Goal: Task Accomplishment & Management: Complete application form

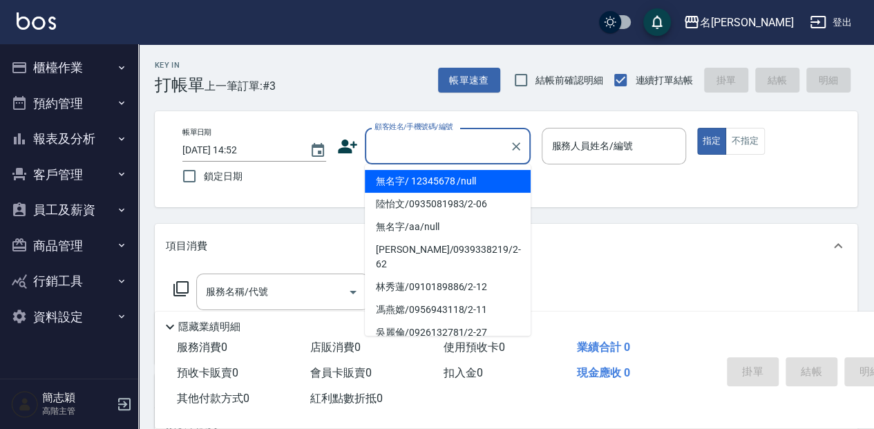
click at [449, 149] on input "顧客姓名/手機號碼/編號" at bounding box center [437, 146] width 133 height 24
click at [445, 183] on li "無名字/ 12345678 /null" at bounding box center [448, 181] width 166 height 23
type input "無名字/ 12345678 /null"
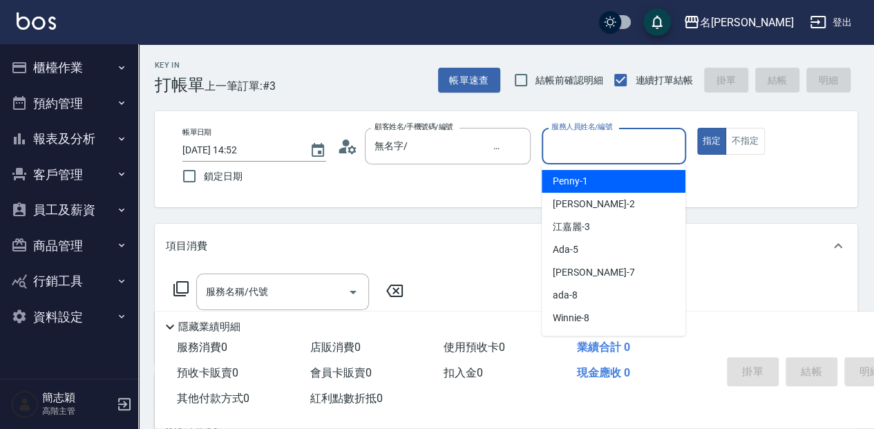
click at [627, 145] on input "服務人員姓名/編號" at bounding box center [613, 146] width 131 height 24
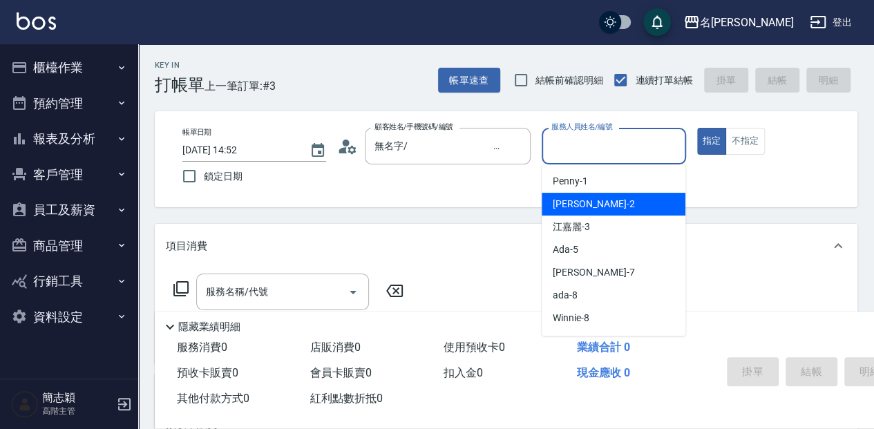
click at [633, 206] on div "[PERSON_NAME] -2" at bounding box center [614, 204] width 144 height 23
type input "[PERSON_NAME]-2"
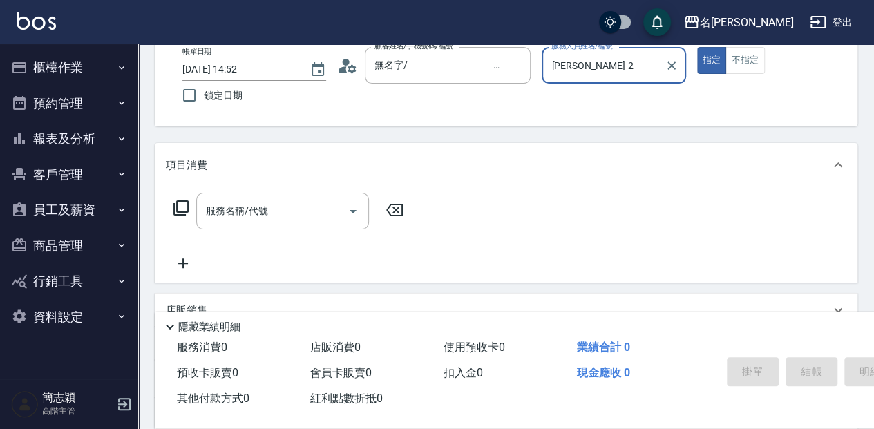
scroll to position [138, 0]
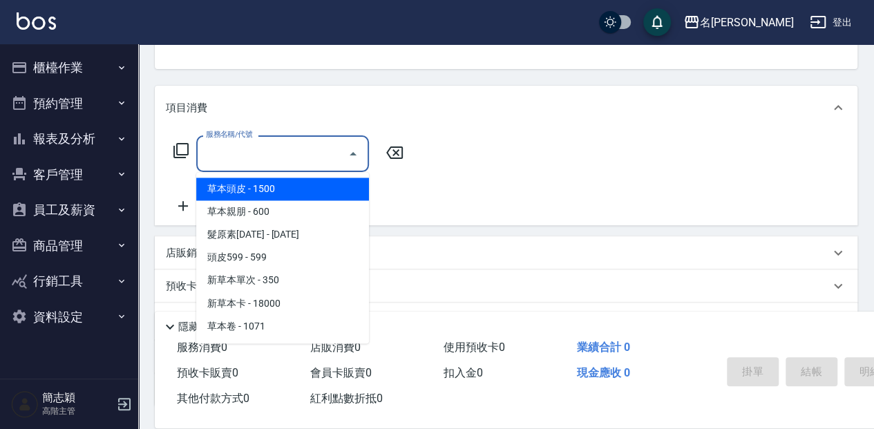
click at [289, 151] on input "服務名稱/代號" at bounding box center [272, 154] width 140 height 24
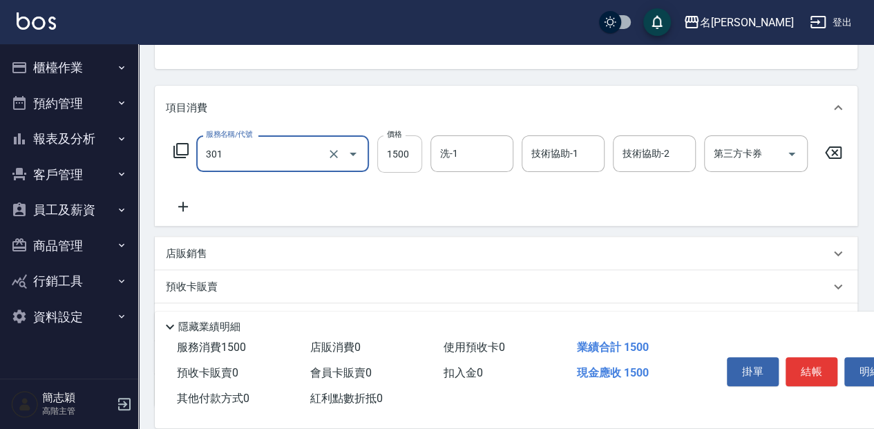
type input "燙髮(1500](301)"
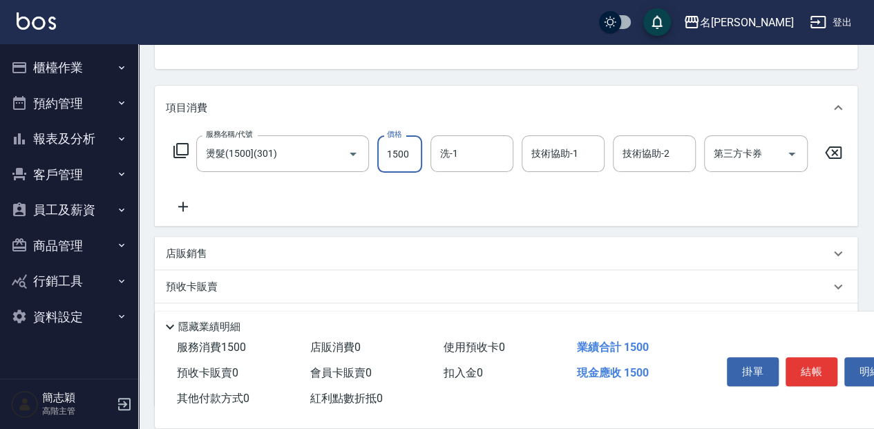
click at [402, 153] on input "1500" at bounding box center [399, 153] width 45 height 37
type input "2500"
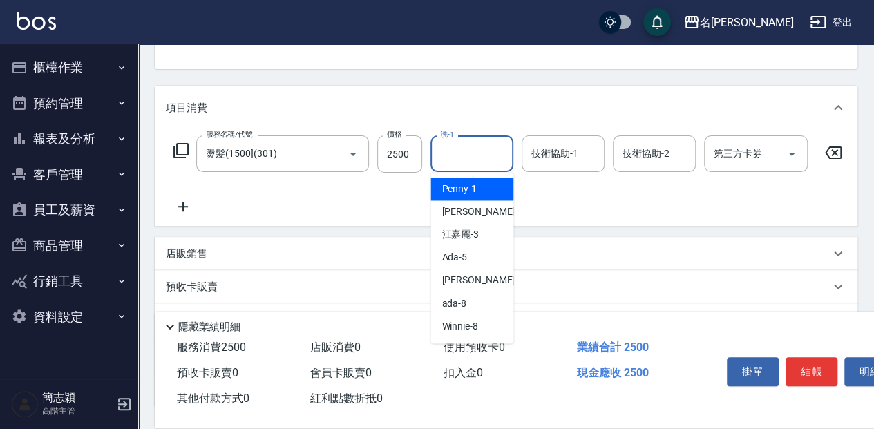
click at [473, 152] on input "洗-1" at bounding box center [472, 154] width 70 height 24
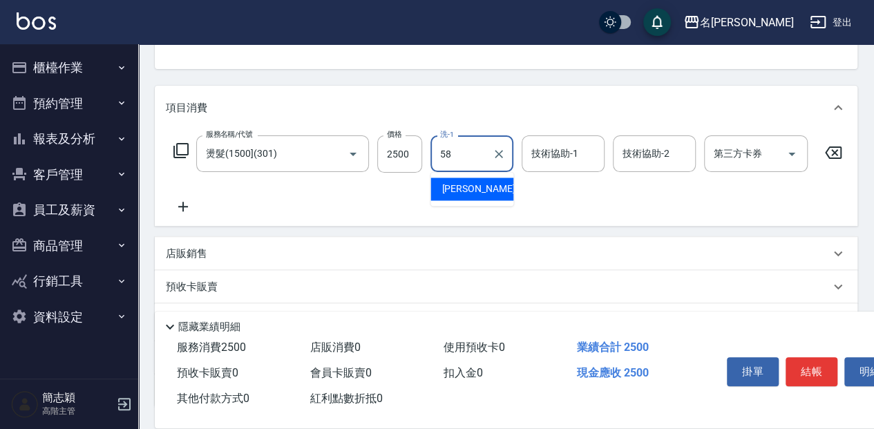
click at [491, 189] on div "[PERSON_NAME] -58" at bounding box center [471, 189] width 83 height 23
type input "[PERSON_NAME]-58"
click at [569, 156] on input "技術協助-1" at bounding box center [563, 154] width 70 height 24
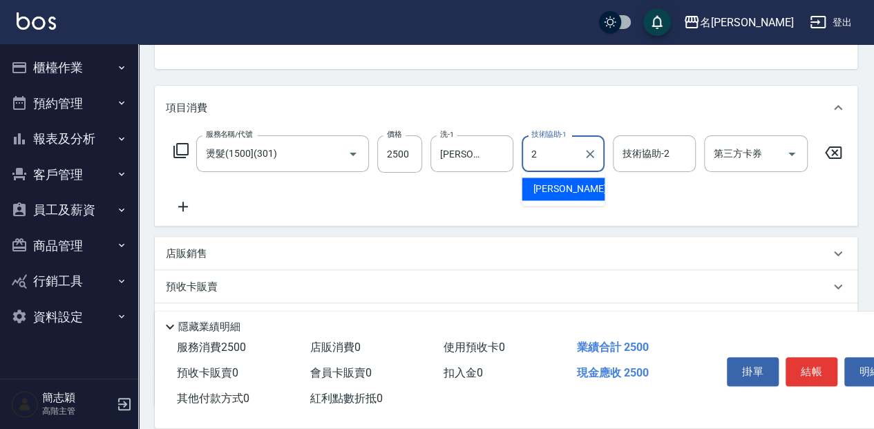
click at [591, 191] on div "[PERSON_NAME] -2" at bounding box center [563, 189] width 83 height 23
type input "[PERSON_NAME]-2"
click at [651, 149] on input "技術協助-2" at bounding box center [654, 154] width 70 height 24
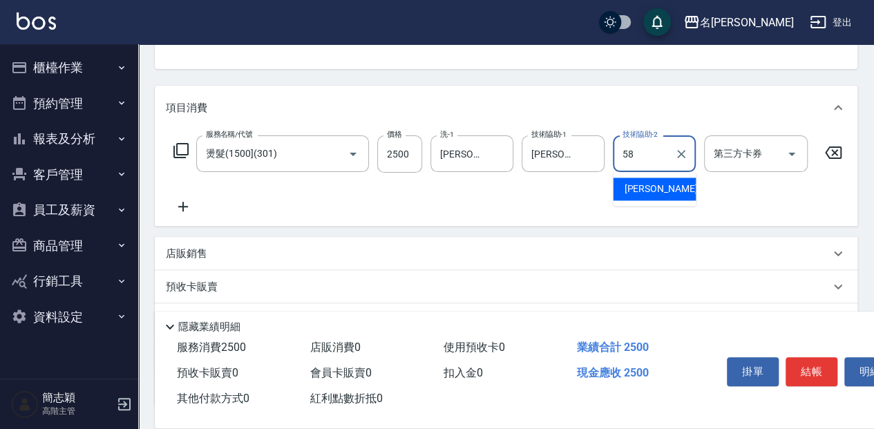
click at [652, 196] on div "[PERSON_NAME] -58" at bounding box center [654, 189] width 83 height 23
type input "[PERSON_NAME]-58"
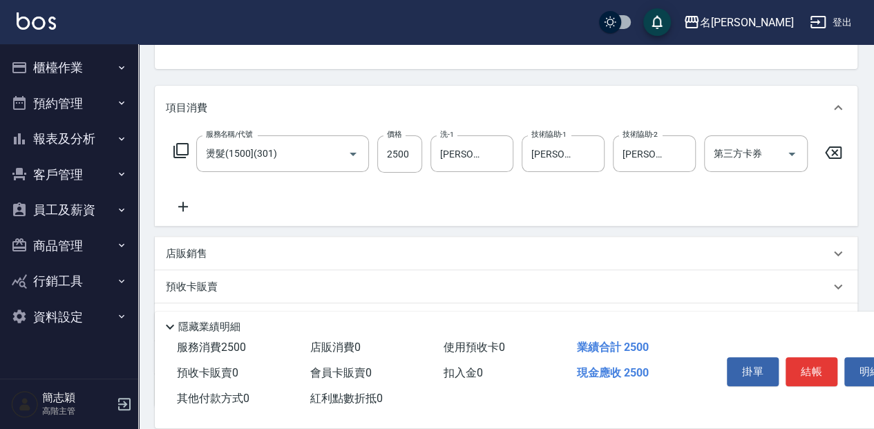
click at [184, 211] on icon at bounding box center [183, 206] width 35 height 17
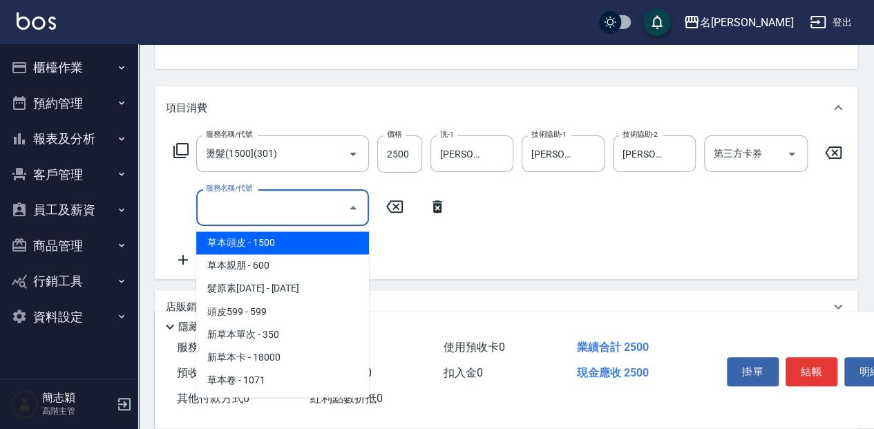
click at [325, 213] on input "服務名稱/代號" at bounding box center [272, 208] width 140 height 24
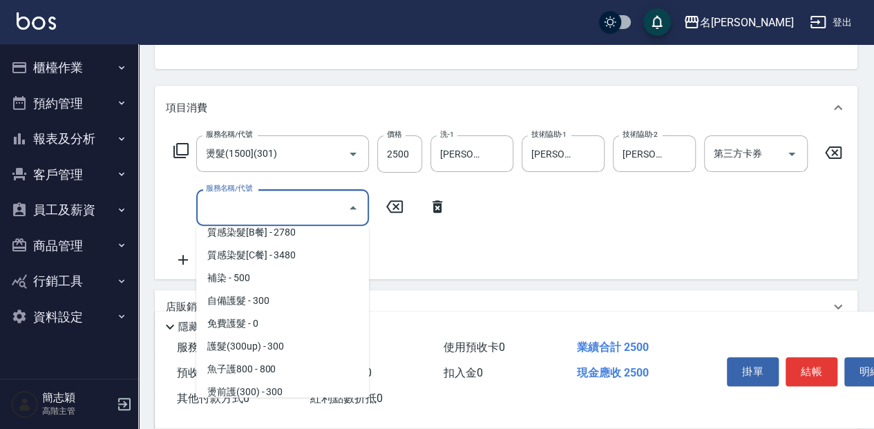
scroll to position [1106, 0]
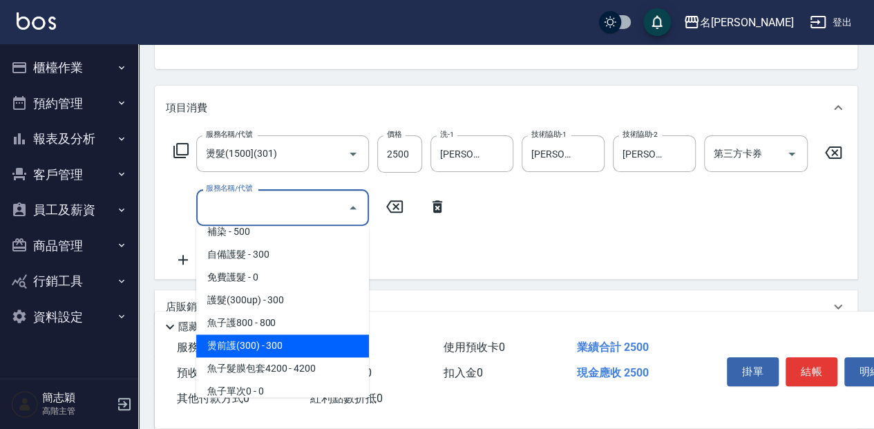
click at [300, 345] on span "燙前護(300) - 300" at bounding box center [282, 345] width 173 height 23
type input "燙前護(300)(605)"
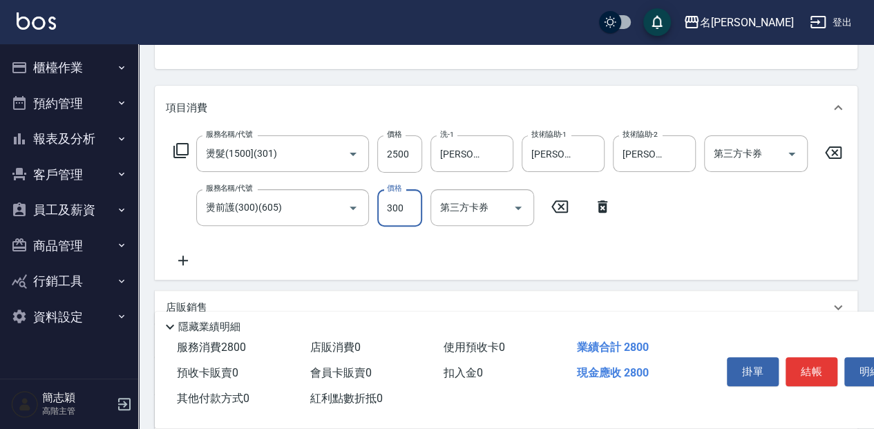
click at [401, 205] on input "300" at bounding box center [399, 207] width 45 height 37
type input "500"
click at [466, 204] on input "洗-1" at bounding box center [472, 208] width 70 height 24
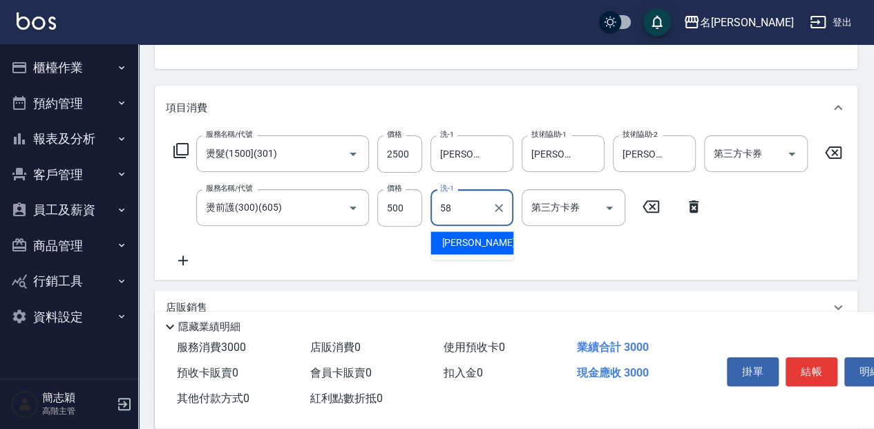
click at [473, 239] on span "[PERSON_NAME] -58" at bounding box center [485, 243] width 87 height 15
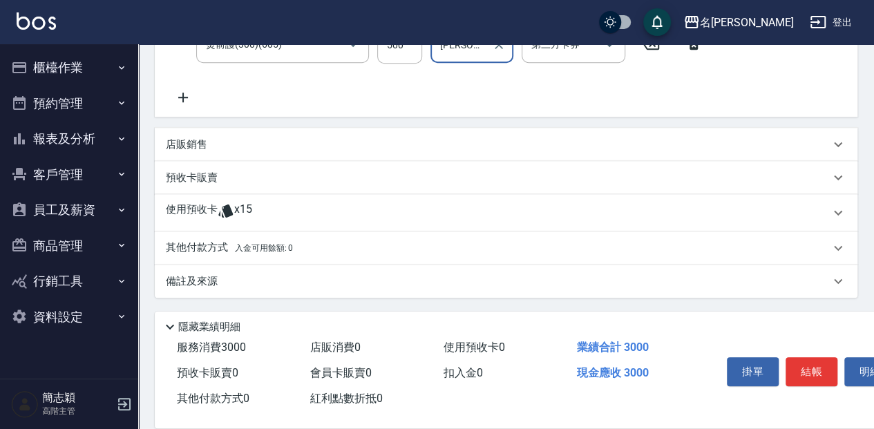
scroll to position [308, 0]
type input "[PERSON_NAME]-58"
click at [196, 244] on p "其他付款方式 入金可用餘額: 0" at bounding box center [229, 247] width 127 height 15
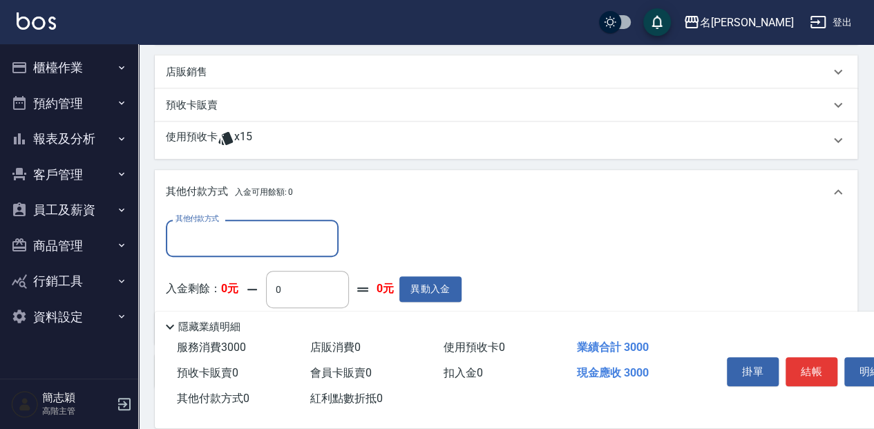
scroll to position [446, 0]
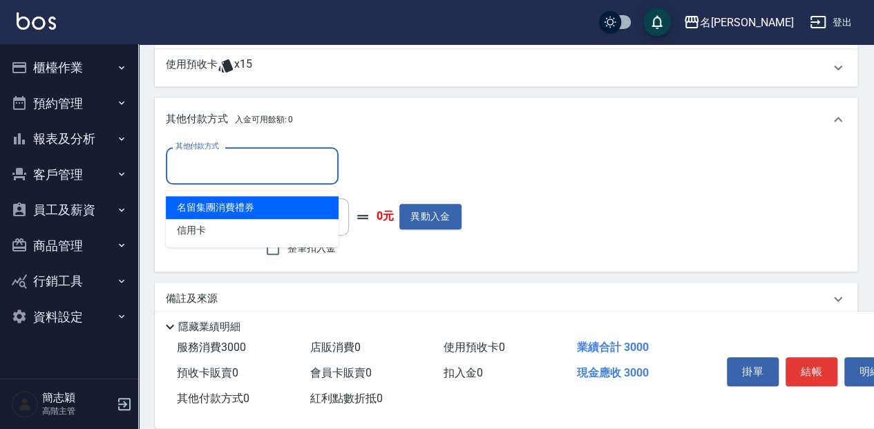
click at [261, 176] on input "其他付款方式" at bounding box center [252, 165] width 160 height 24
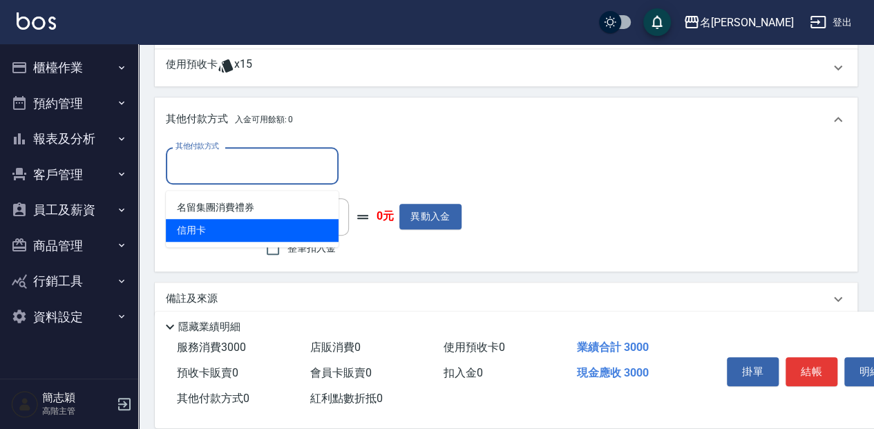
click at [231, 230] on span "信用卡" at bounding box center [252, 230] width 173 height 23
type input "信用卡"
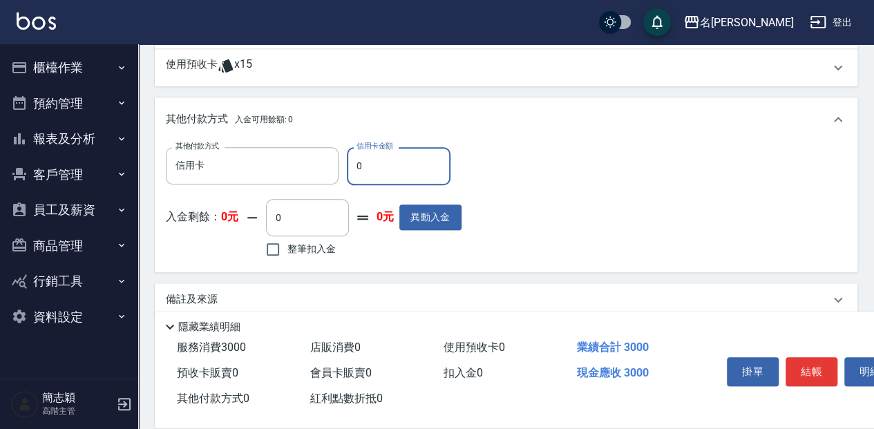
click at [369, 175] on input "0" at bounding box center [399, 165] width 104 height 37
click at [366, 171] on input "330" at bounding box center [399, 165] width 104 height 37
click at [372, 169] on input "30" at bounding box center [399, 165] width 104 height 37
type input "3000"
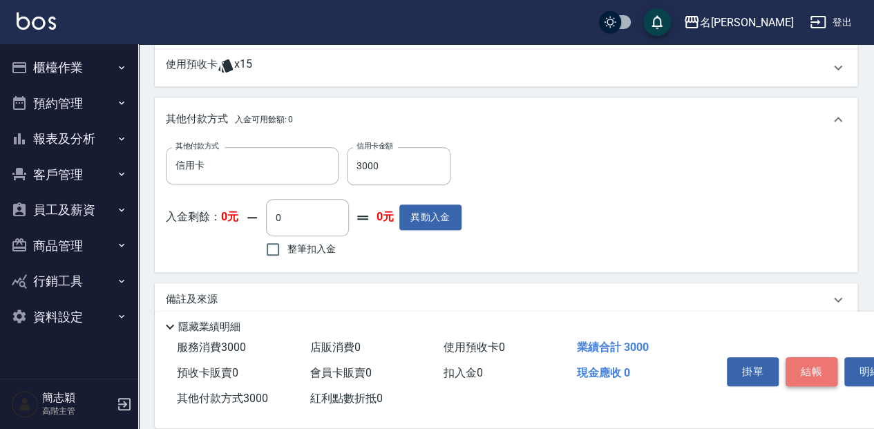
click at [813, 373] on button "結帳" at bounding box center [812, 371] width 52 height 29
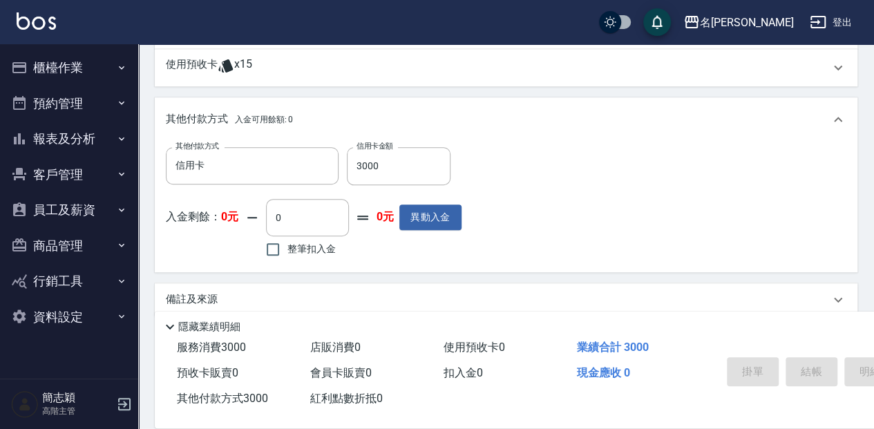
type input "[DATE] 14:53"
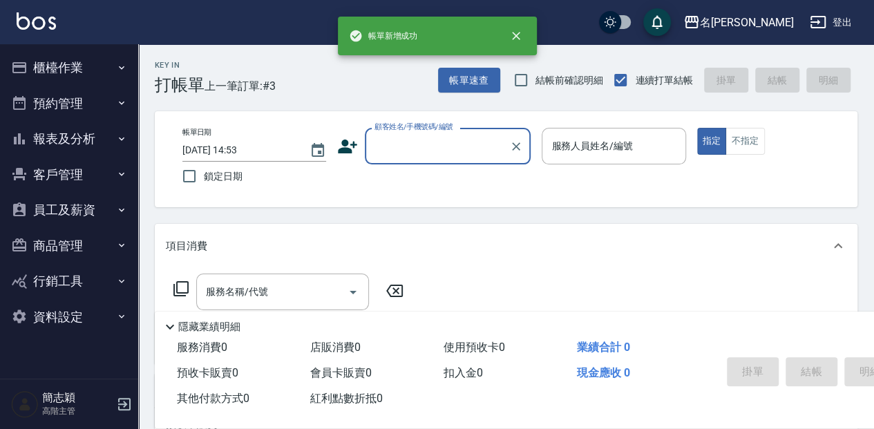
scroll to position [0, 0]
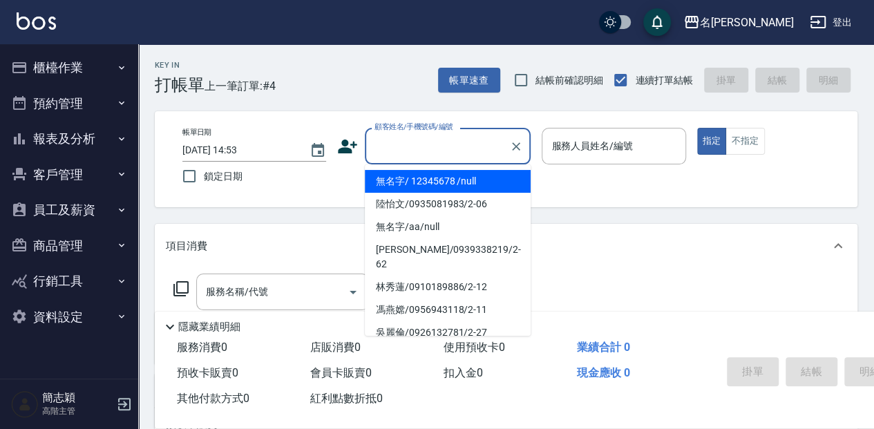
click at [442, 145] on input "顧客姓名/手機號碼/編號" at bounding box center [437, 146] width 133 height 24
click at [485, 184] on li "無名字/ 12345678 /null" at bounding box center [448, 181] width 166 height 23
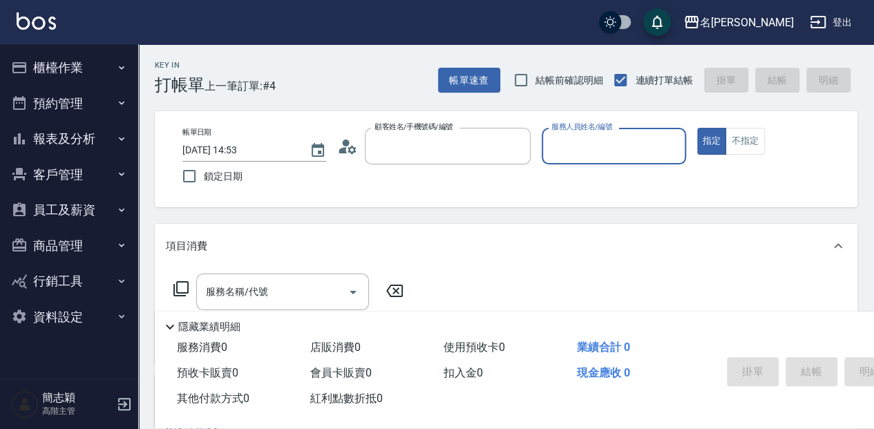
type input "無名字/ 12345678 /null"
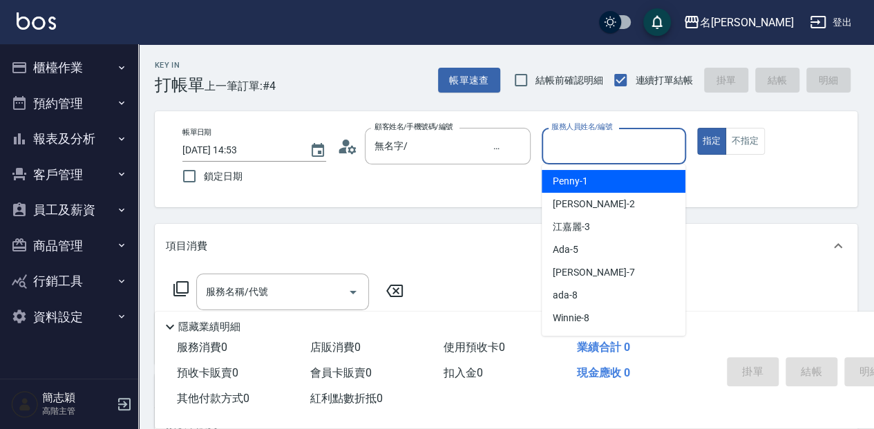
click at [607, 148] on input "服務人員姓名/編號" at bounding box center [613, 146] width 131 height 24
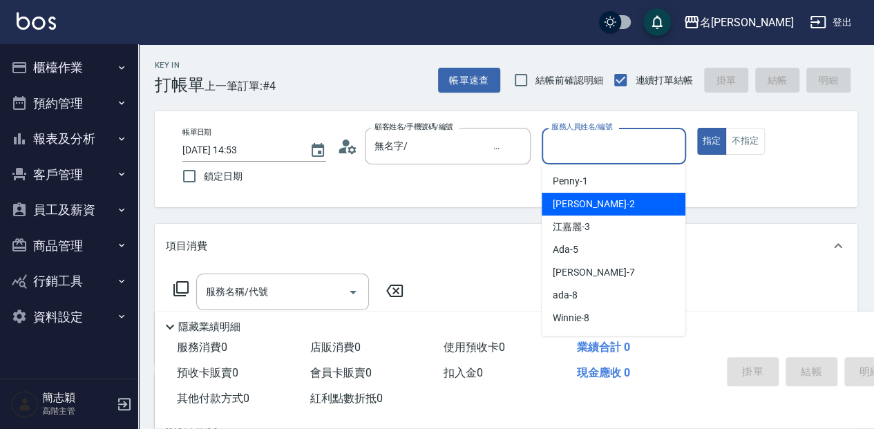
click at [589, 207] on div "[PERSON_NAME] -2" at bounding box center [614, 204] width 144 height 23
type input "[PERSON_NAME]-2"
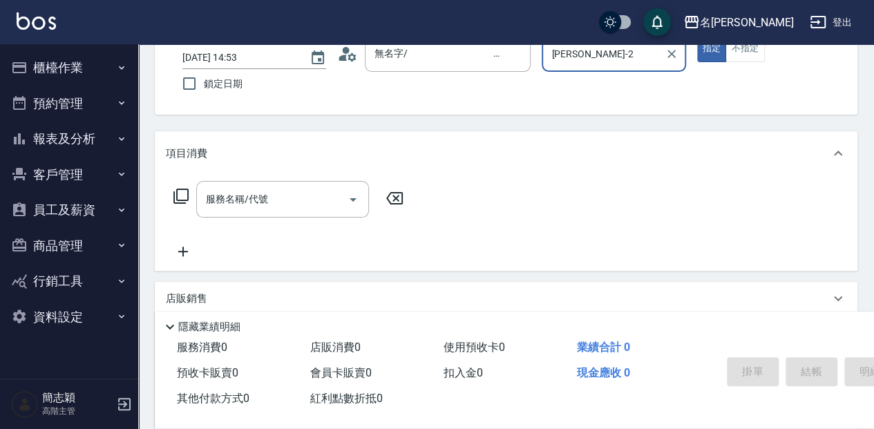
scroll to position [138, 0]
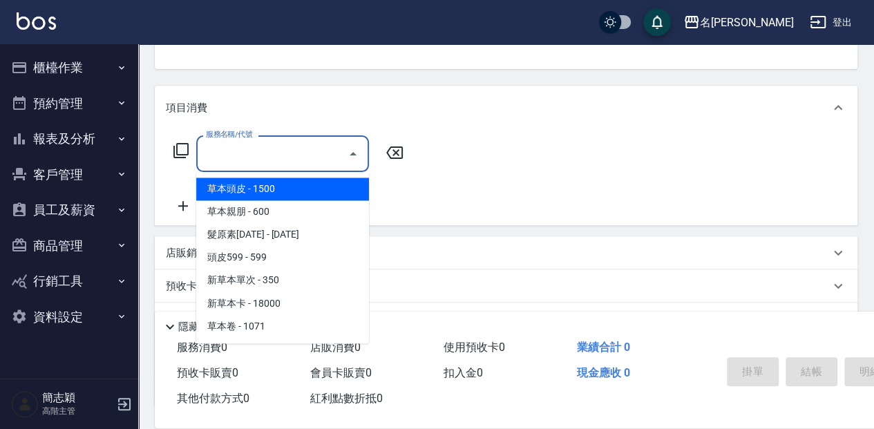
click at [312, 155] on input "服務名稱/代號" at bounding box center [272, 154] width 140 height 24
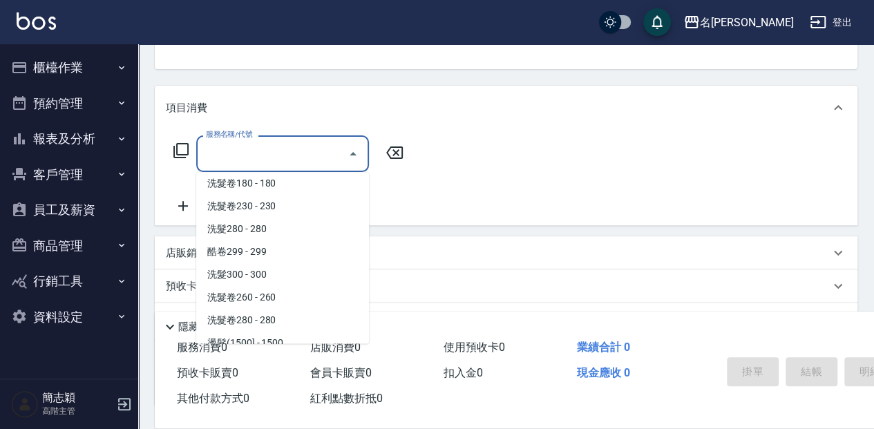
scroll to position [645, 0]
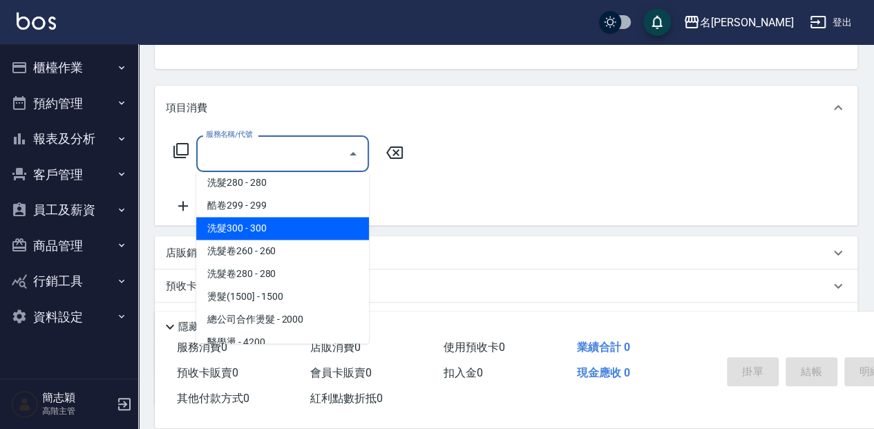
click at [287, 231] on span "洗髮300 - 300" at bounding box center [282, 228] width 173 height 23
type input "洗髮300(221)"
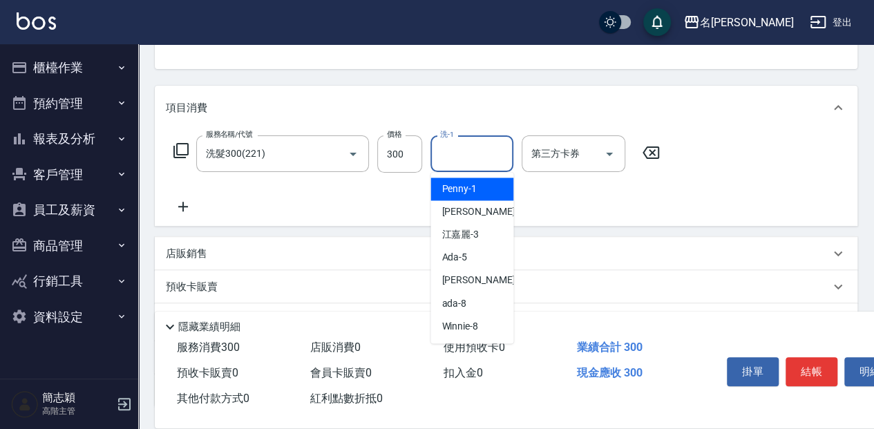
click at [477, 157] on input "洗-1" at bounding box center [472, 154] width 70 height 24
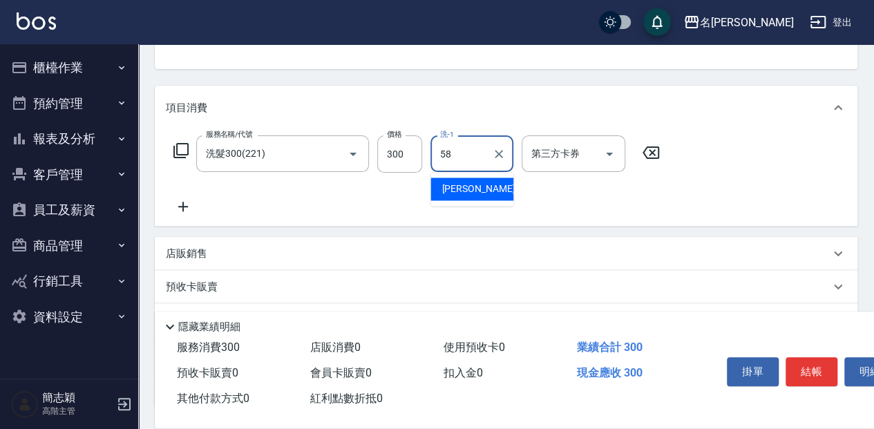
click at [493, 187] on div "[PERSON_NAME] -58" at bounding box center [471, 189] width 83 height 23
type input "[PERSON_NAME]-58"
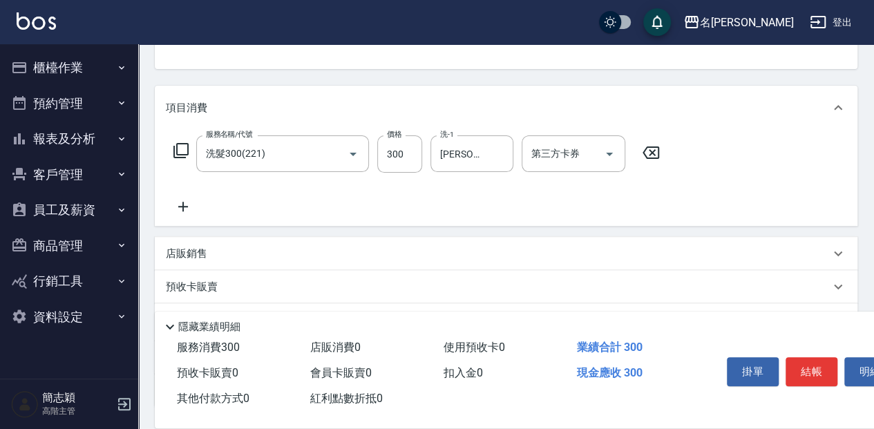
click at [191, 206] on icon at bounding box center [183, 206] width 35 height 17
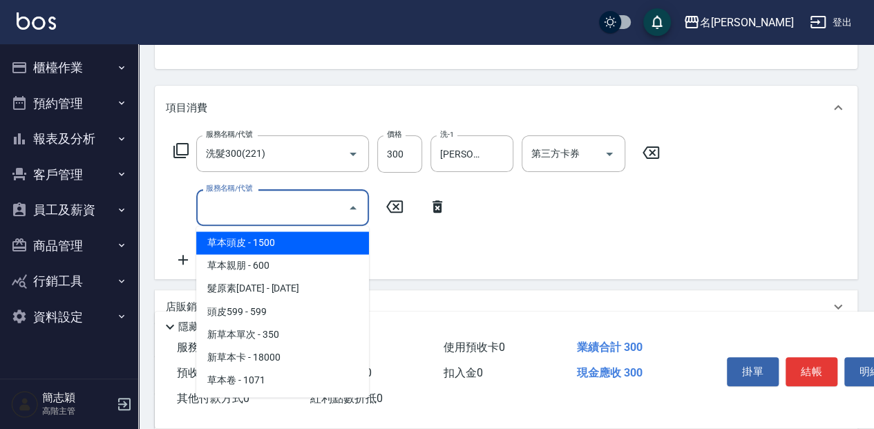
click at [293, 211] on input "服務名稱/代號" at bounding box center [272, 208] width 140 height 24
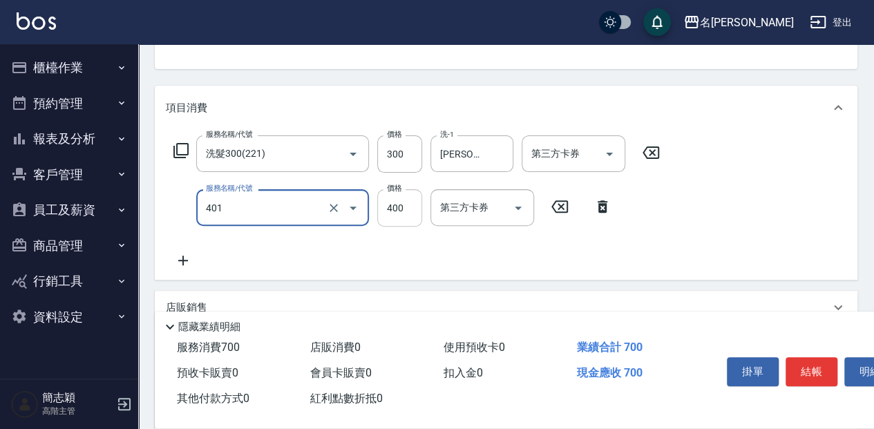
type input "剪髮(400)(401)"
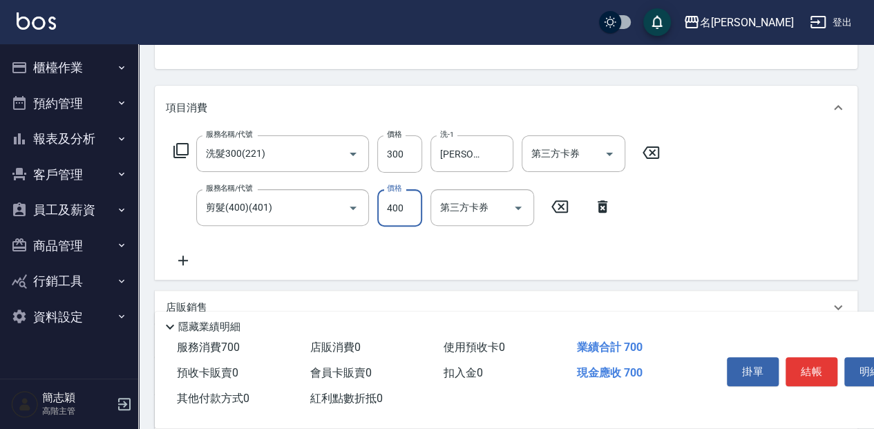
click at [401, 206] on input "400" at bounding box center [399, 207] width 45 height 37
type input "450"
click at [815, 366] on button "結帳" at bounding box center [812, 371] width 52 height 29
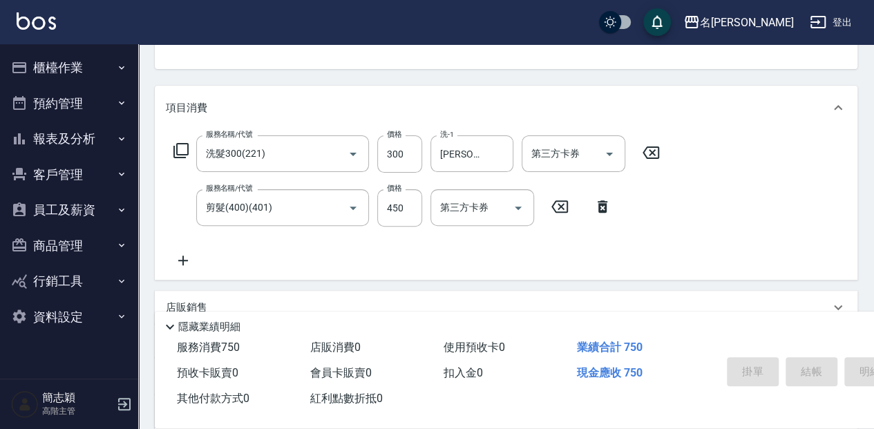
type input "[DATE] 14:54"
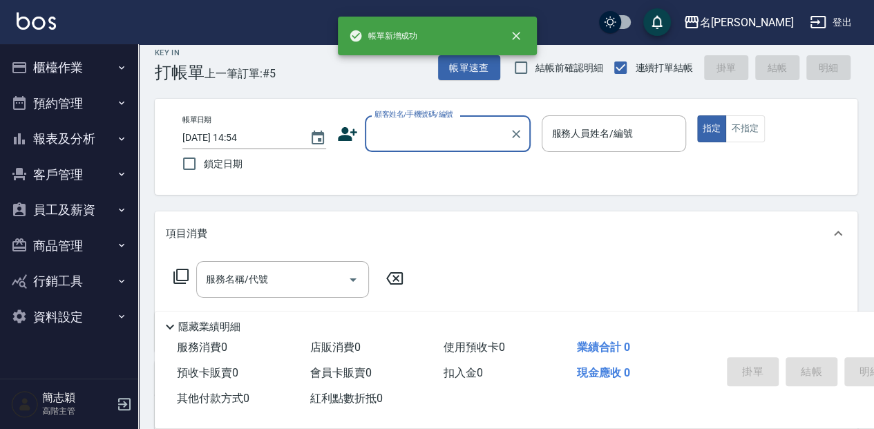
scroll to position [0, 0]
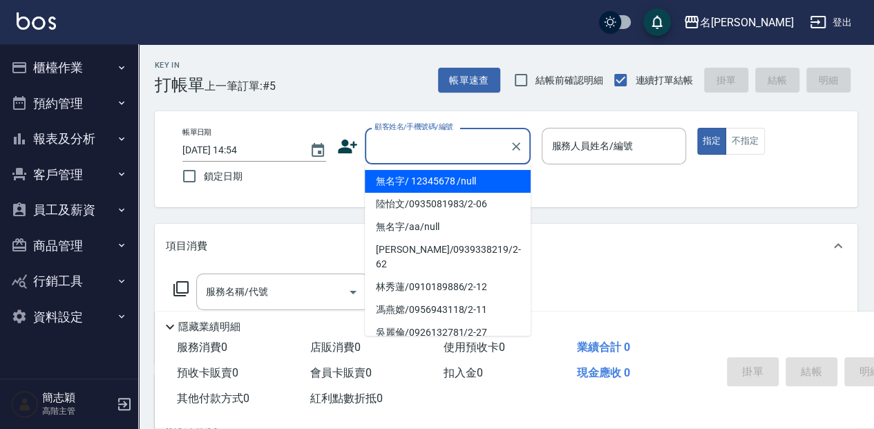
click at [445, 149] on input "顧客姓名/手機號碼/編號" at bounding box center [437, 146] width 133 height 24
click at [473, 177] on li "無名字/ 12345678 /null" at bounding box center [448, 181] width 166 height 23
type input "無名字/ 12345678 /null"
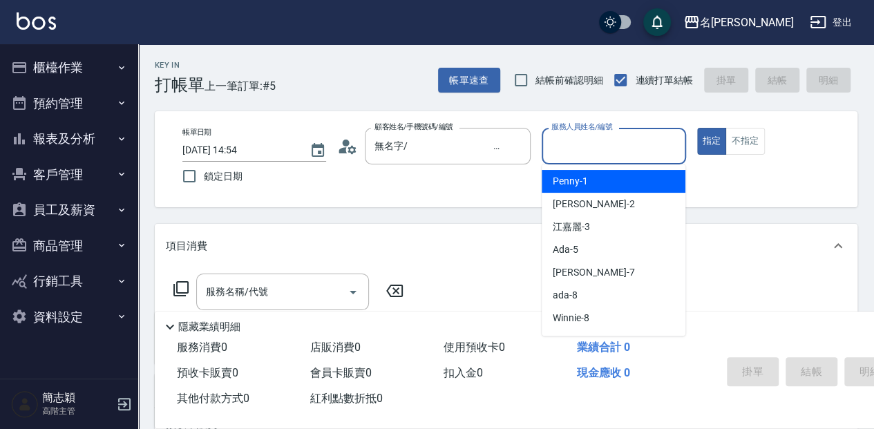
click at [617, 145] on input "服務人員姓名/編號" at bounding box center [613, 146] width 131 height 24
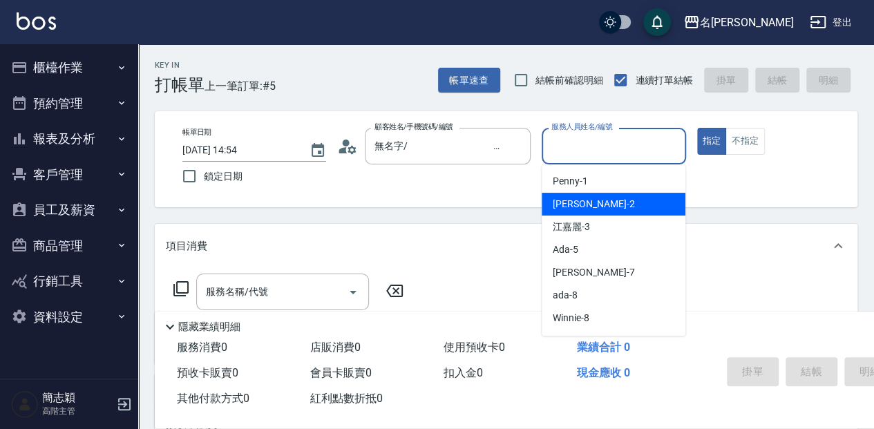
click at [609, 202] on div "[PERSON_NAME] -2" at bounding box center [614, 204] width 144 height 23
type input "[PERSON_NAME]-2"
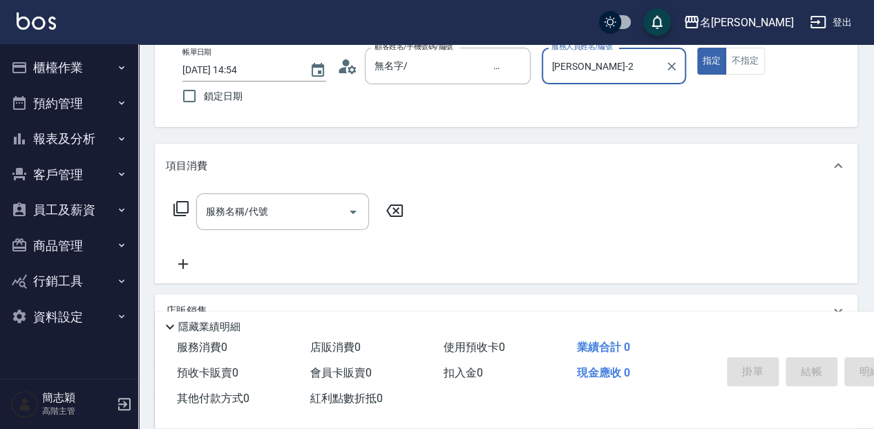
scroll to position [92, 0]
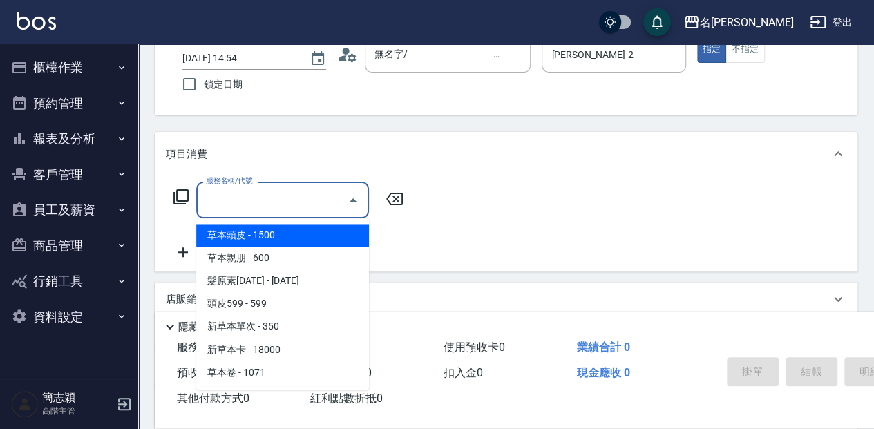
click at [298, 198] on input "服務名稱/代號" at bounding box center [272, 200] width 140 height 24
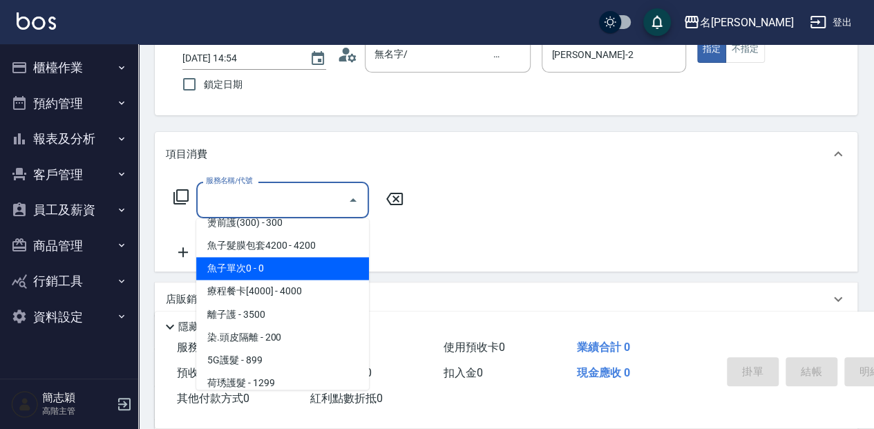
scroll to position [1244, 0]
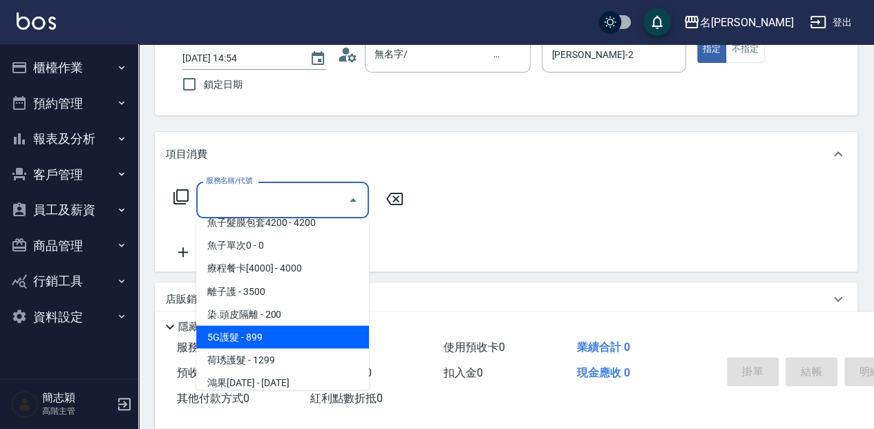
click at [278, 337] on span "5G護髮 - 899" at bounding box center [282, 336] width 173 height 23
type input "5G護髮(613)"
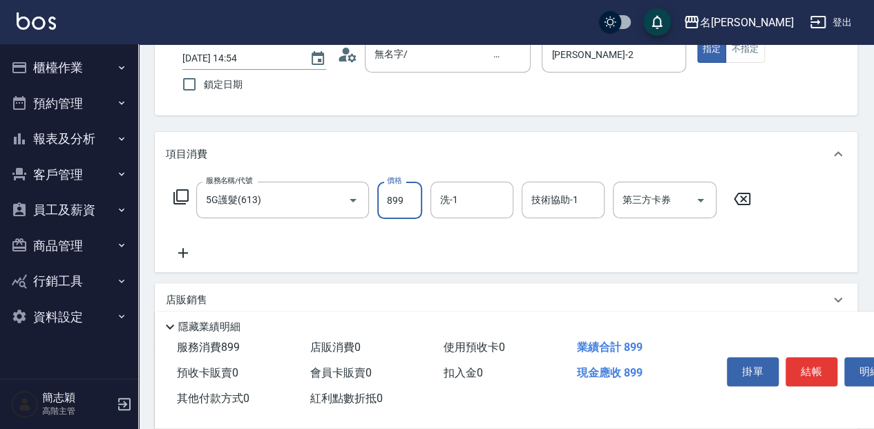
click at [395, 198] on input "899" at bounding box center [399, 200] width 45 height 37
type input "1499"
click at [488, 200] on input "洗-1" at bounding box center [472, 200] width 70 height 24
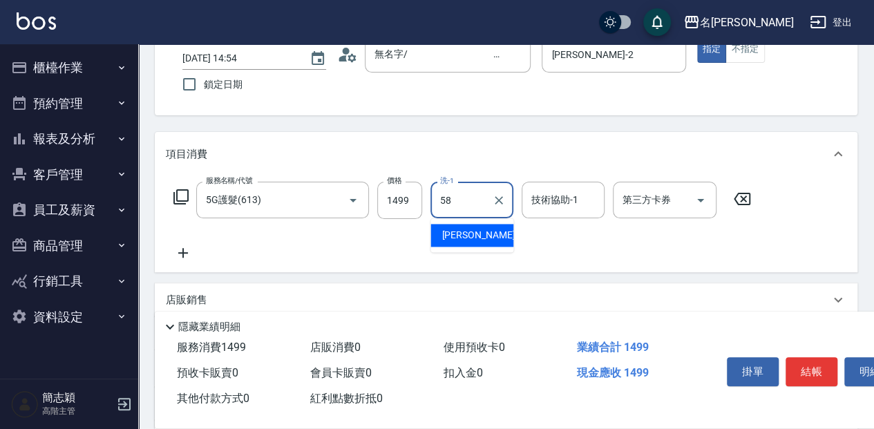
click at [486, 233] on div "[PERSON_NAME] -58" at bounding box center [471, 235] width 83 height 23
type input "[PERSON_NAME]-58"
click at [557, 199] on input "技術協助-1" at bounding box center [563, 200] width 70 height 24
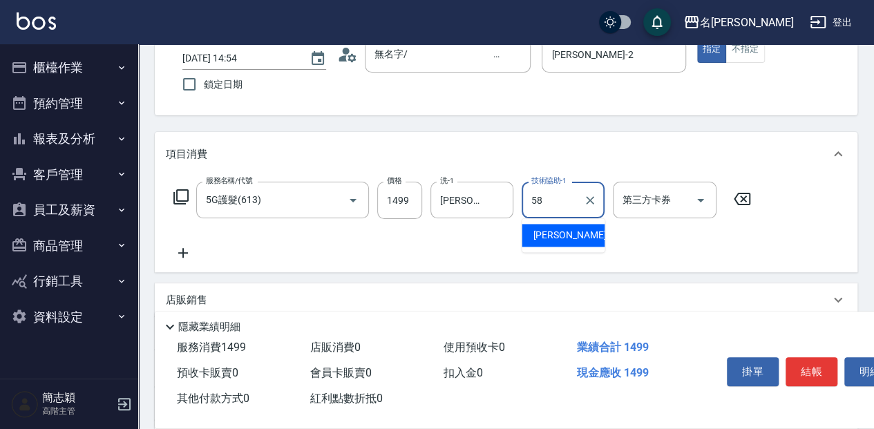
click at [573, 236] on div "[PERSON_NAME] -58" at bounding box center [563, 235] width 83 height 23
type input "[PERSON_NAME]-58"
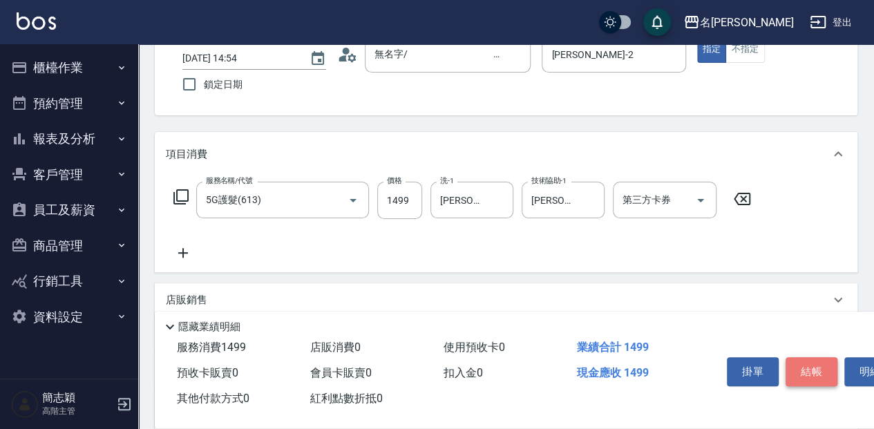
click at [814, 364] on button "結帳" at bounding box center [812, 371] width 52 height 29
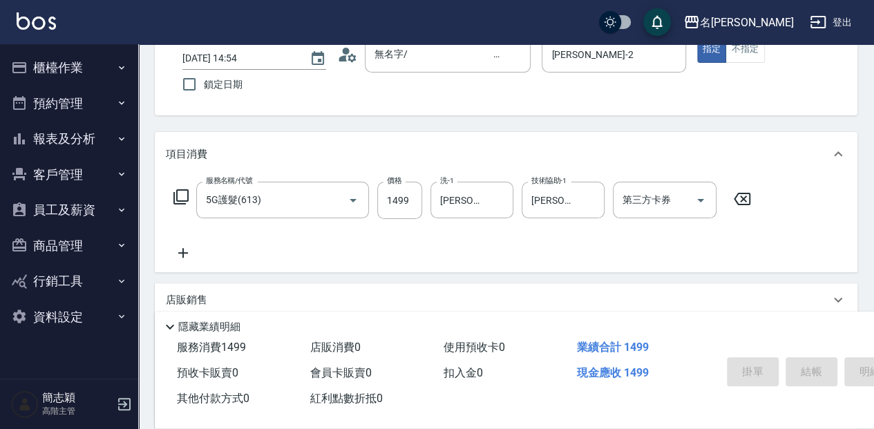
type input "[DATE] 14:55"
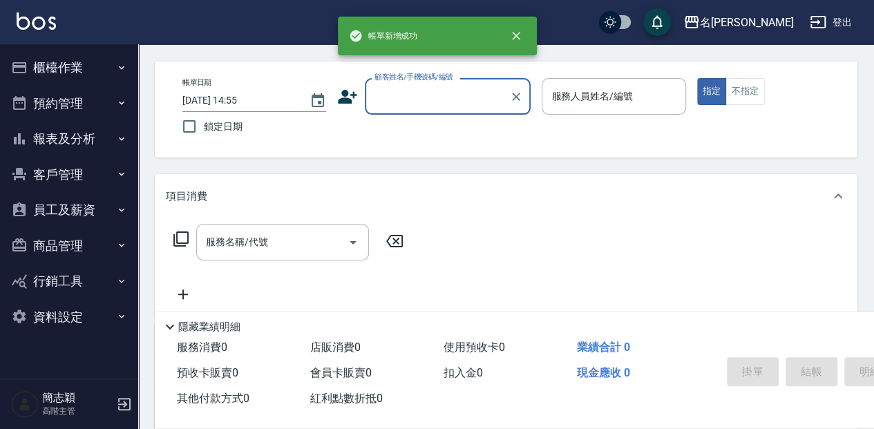
scroll to position [0, 0]
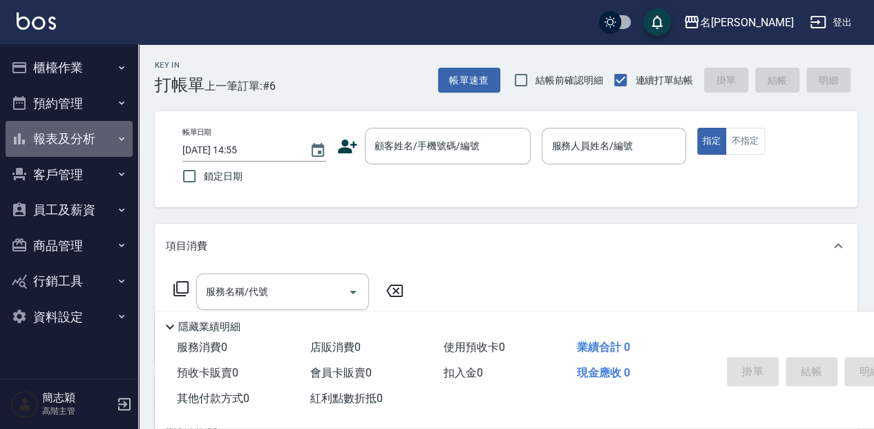
click at [79, 145] on button "報表及分析" at bounding box center [69, 139] width 127 height 36
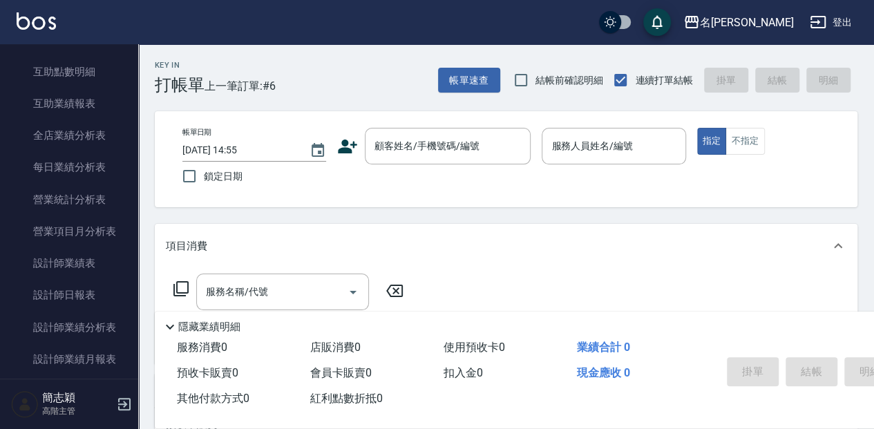
scroll to position [368, 0]
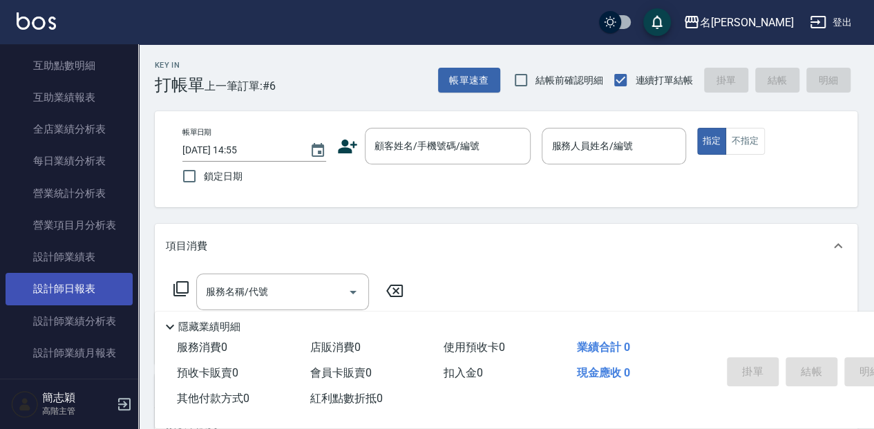
click at [92, 290] on link "設計師日報表" at bounding box center [69, 289] width 127 height 32
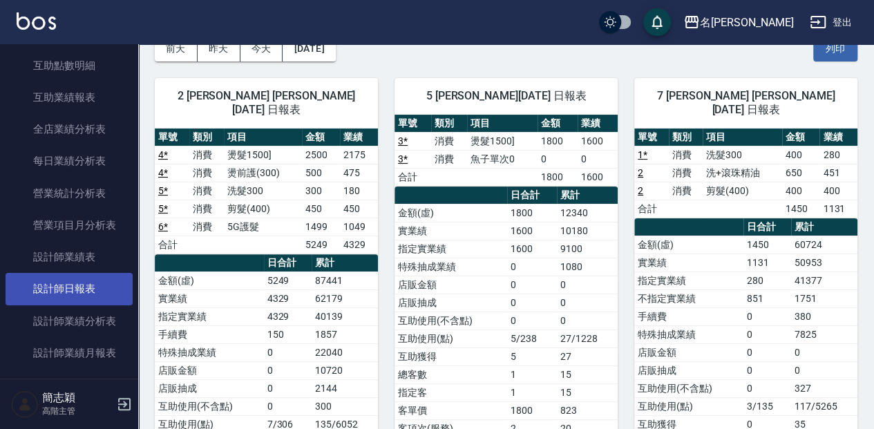
scroll to position [46, 0]
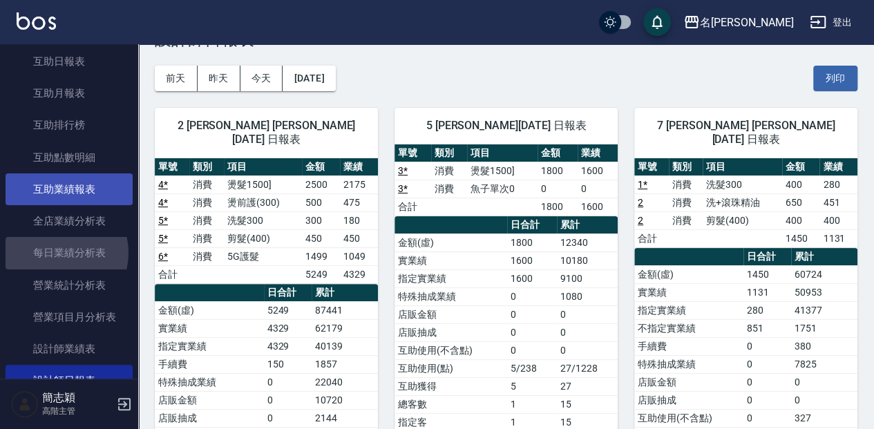
drag, startPoint x: 59, startPoint y: 253, endPoint x: 66, endPoint y: 222, distance: 31.9
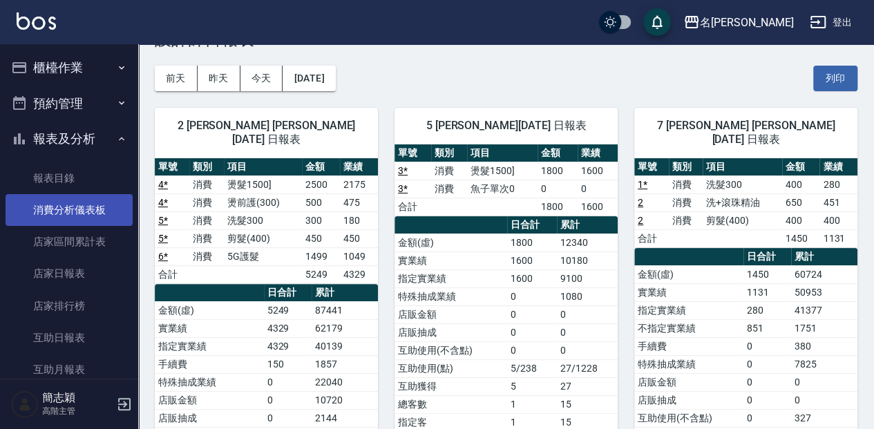
scroll to position [0, 0]
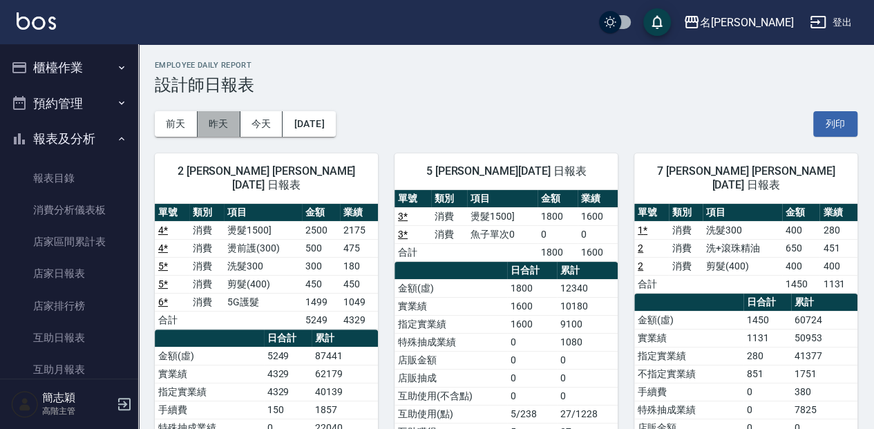
click at [217, 127] on button "昨天" at bounding box center [219, 124] width 43 height 26
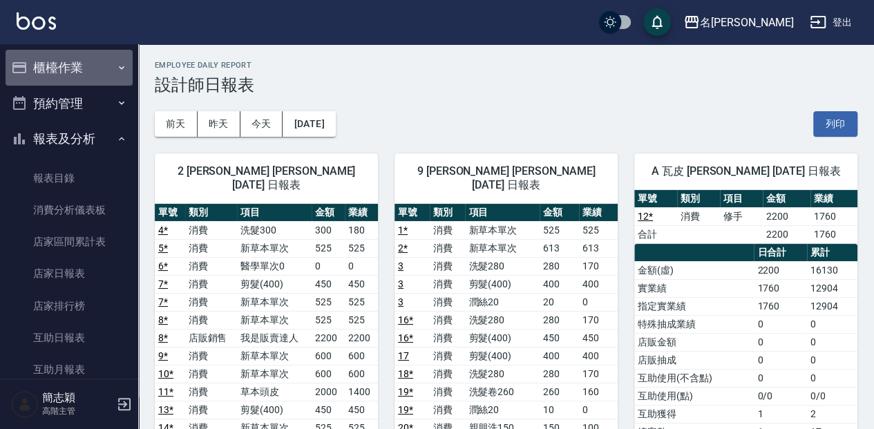
click at [99, 69] on button "櫃檯作業" at bounding box center [69, 68] width 127 height 36
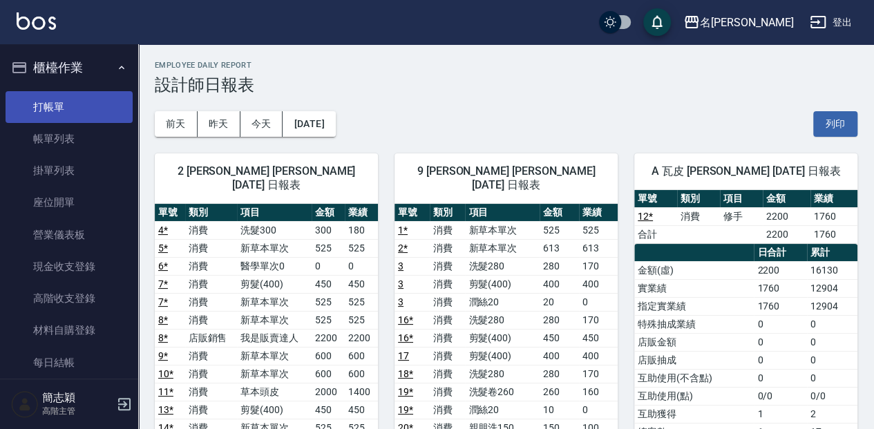
click at [95, 99] on link "打帳單" at bounding box center [69, 107] width 127 height 32
